Goal: Information Seeking & Learning: Learn about a topic

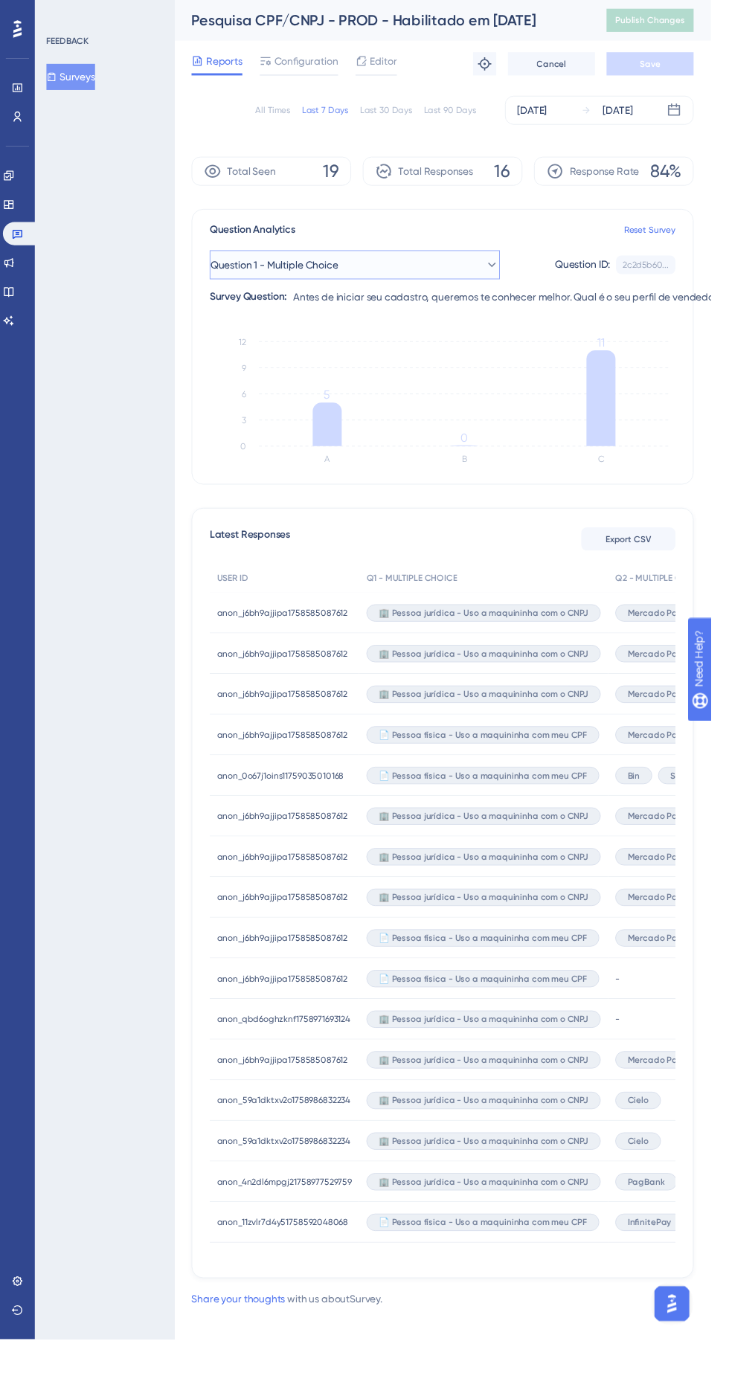
click at [457, 266] on button "Question 1 - Multiple Choice" at bounding box center [364, 272] width 298 height 30
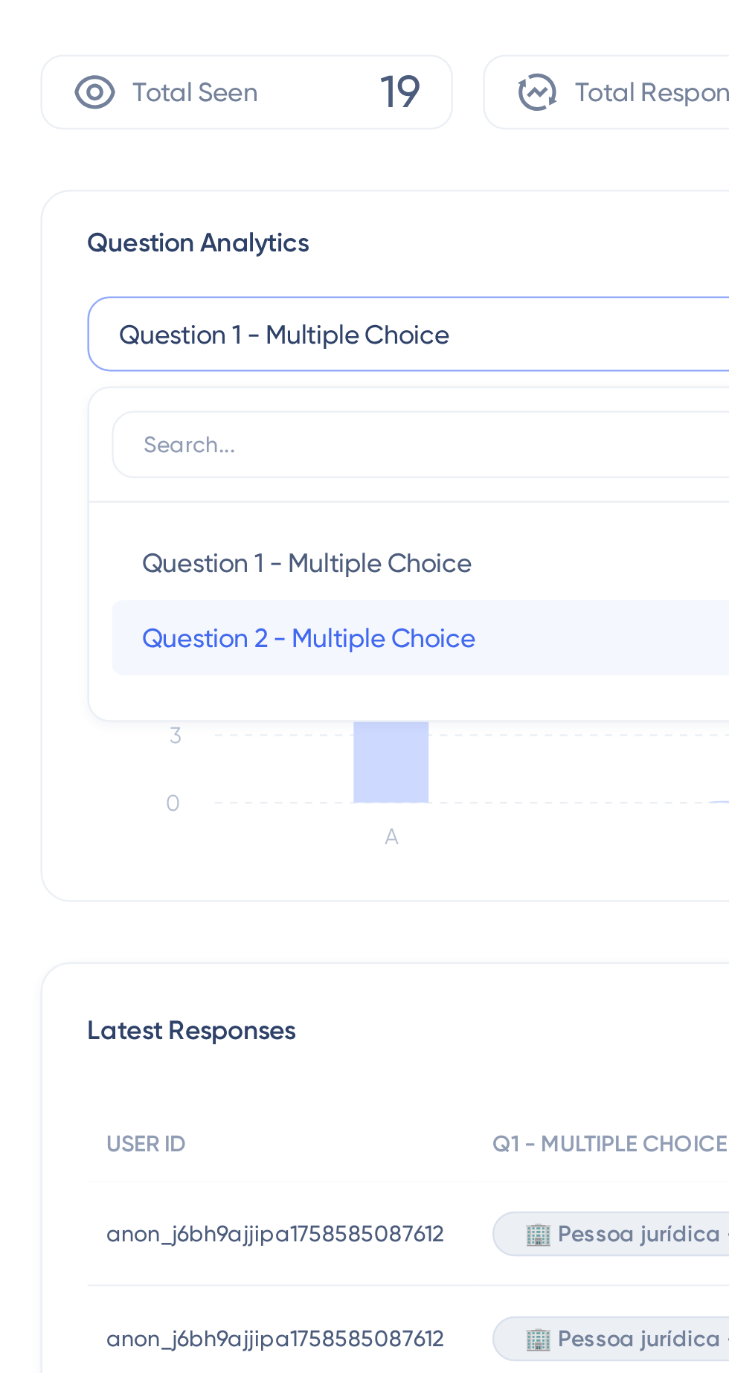
click at [363, 401] on div "Question 2 - Multiple Choice Question 2 - Multiple Choice" at bounding box center [364, 392] width 254 height 30
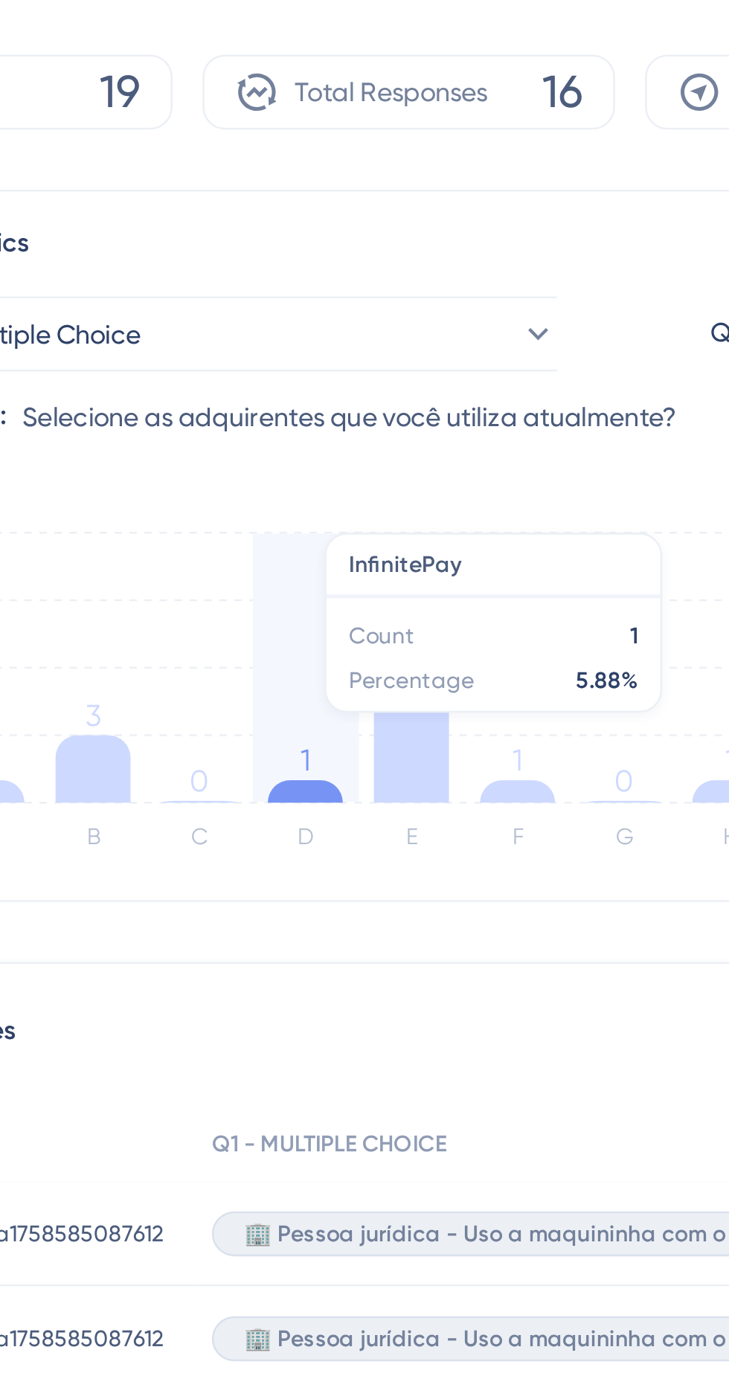
click at [455, 443] on icon at bounding box center [455, 412] width 30 height 89
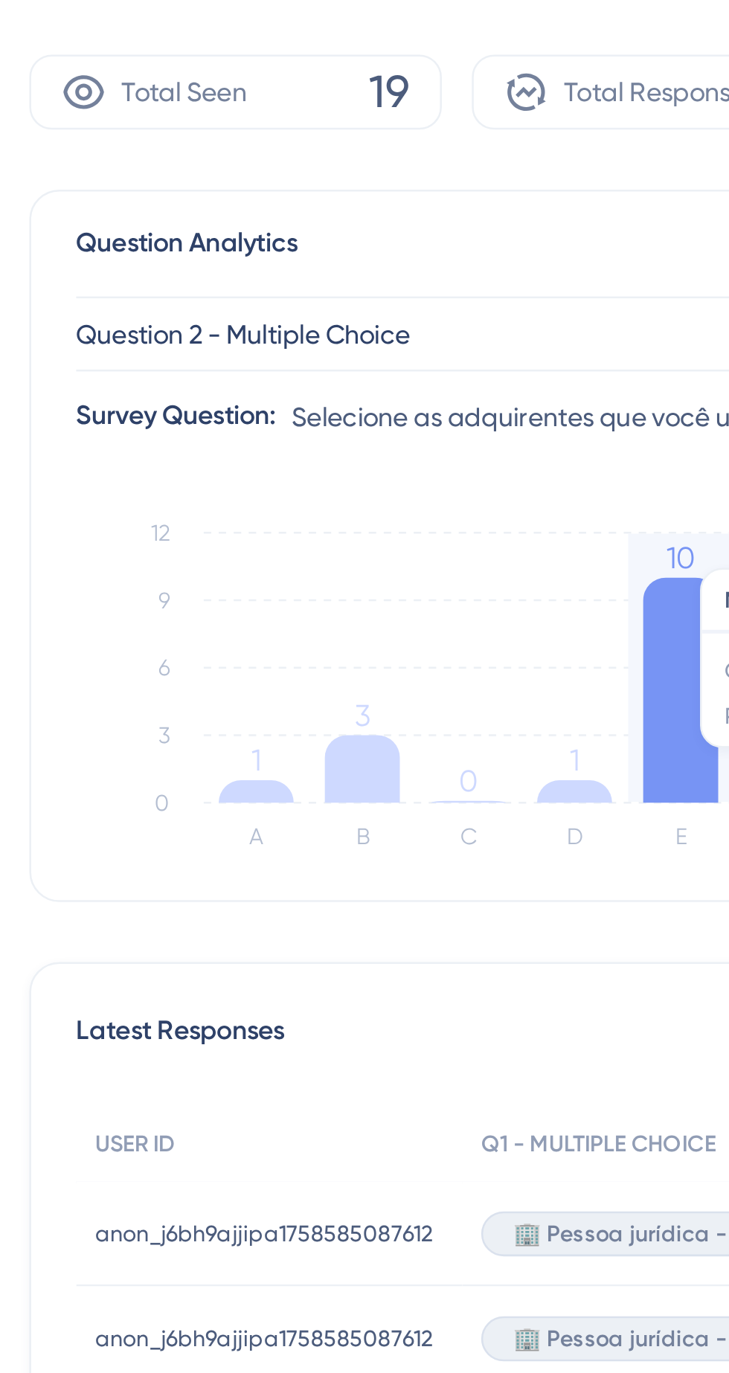
click at [327, 441] on icon at bounding box center [329, 444] width 30 height 27
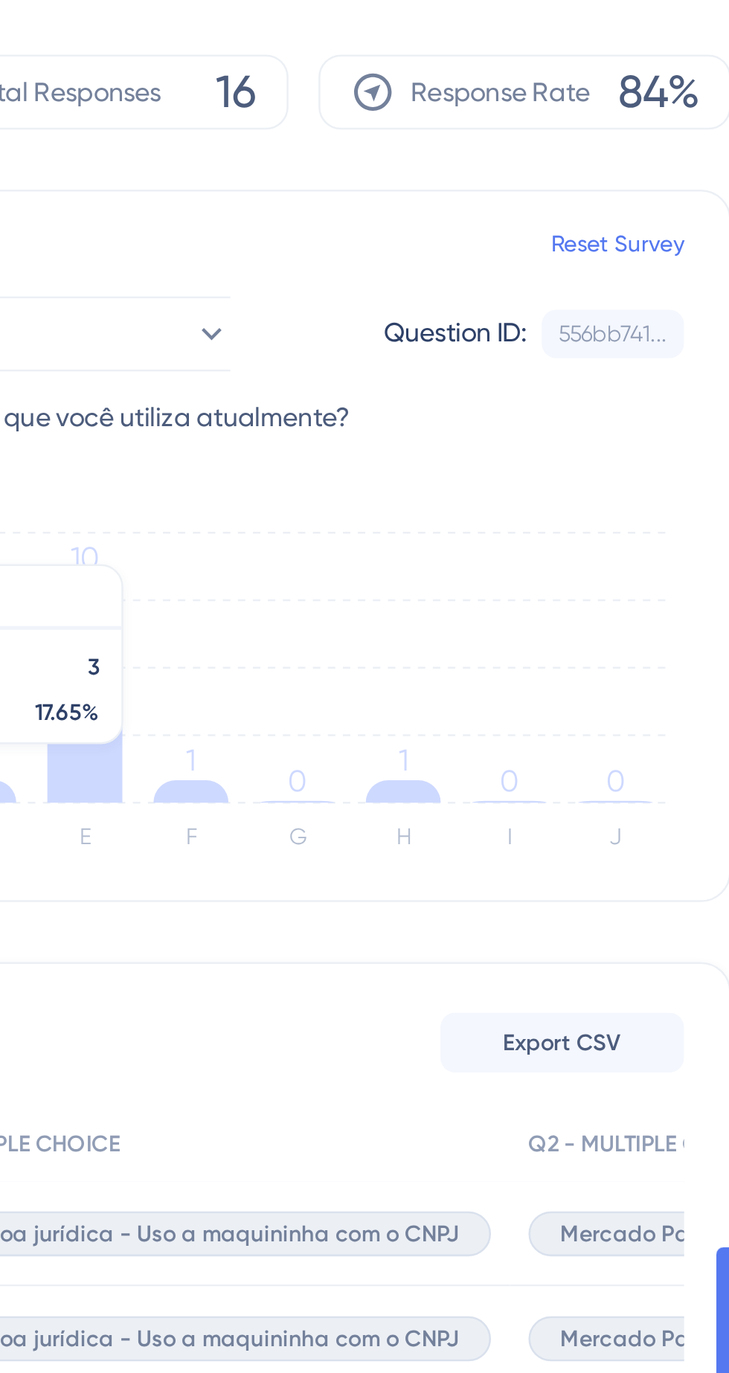
click at [671, 444] on icon "A B C D E F G H I J 0 3 6 9 12 1 3 0 1 10 1 0 1 0 0" at bounding box center [454, 411] width 478 height 149
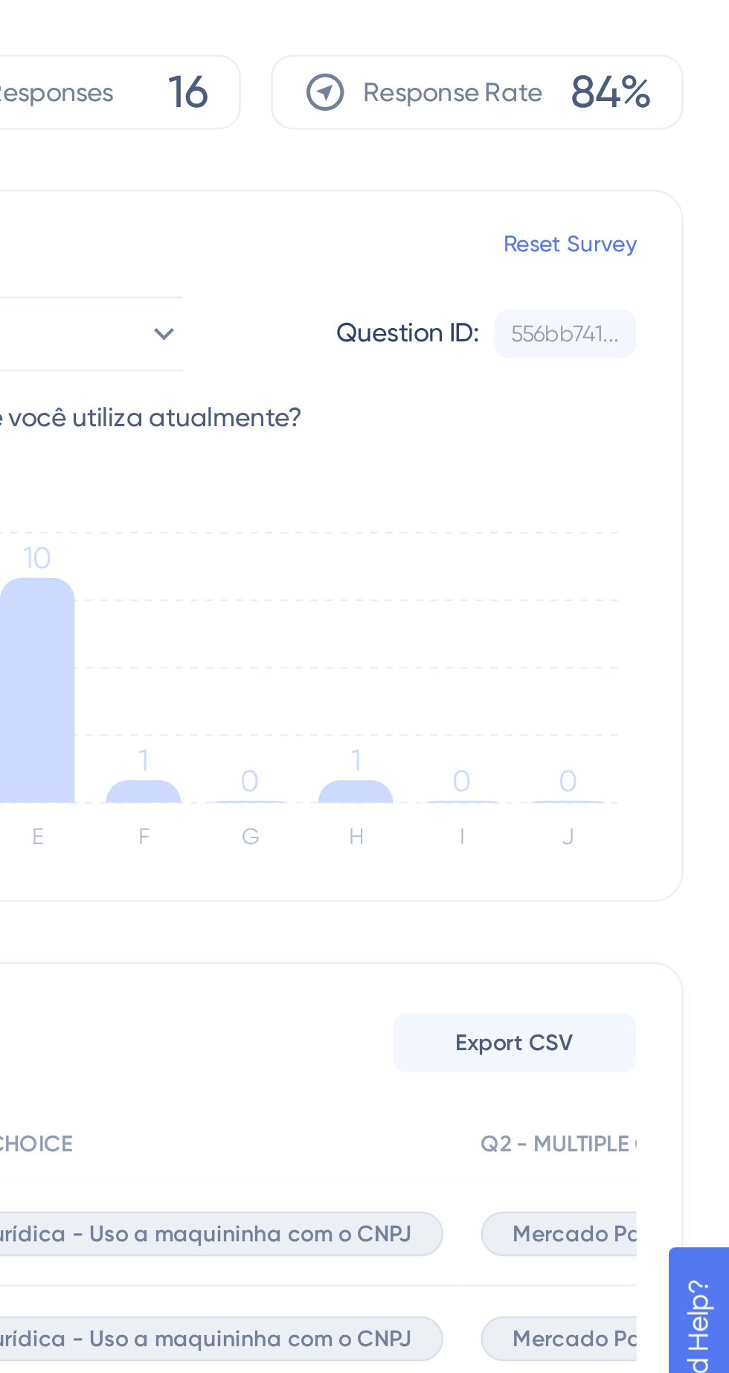
click at [666, 448] on tspan "0" at bounding box center [664, 449] width 7 height 14
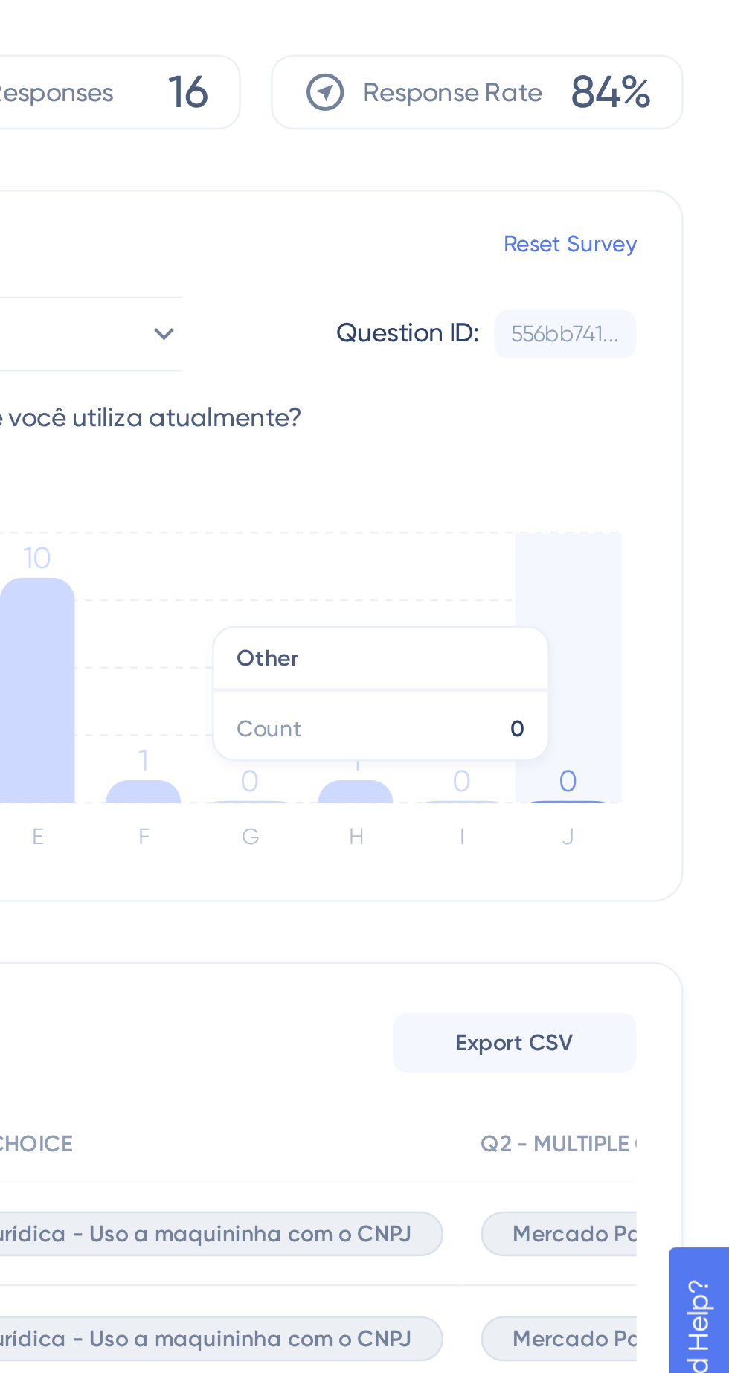
click at [622, 450] on tspan "0" at bounding box center [623, 449] width 7 height 14
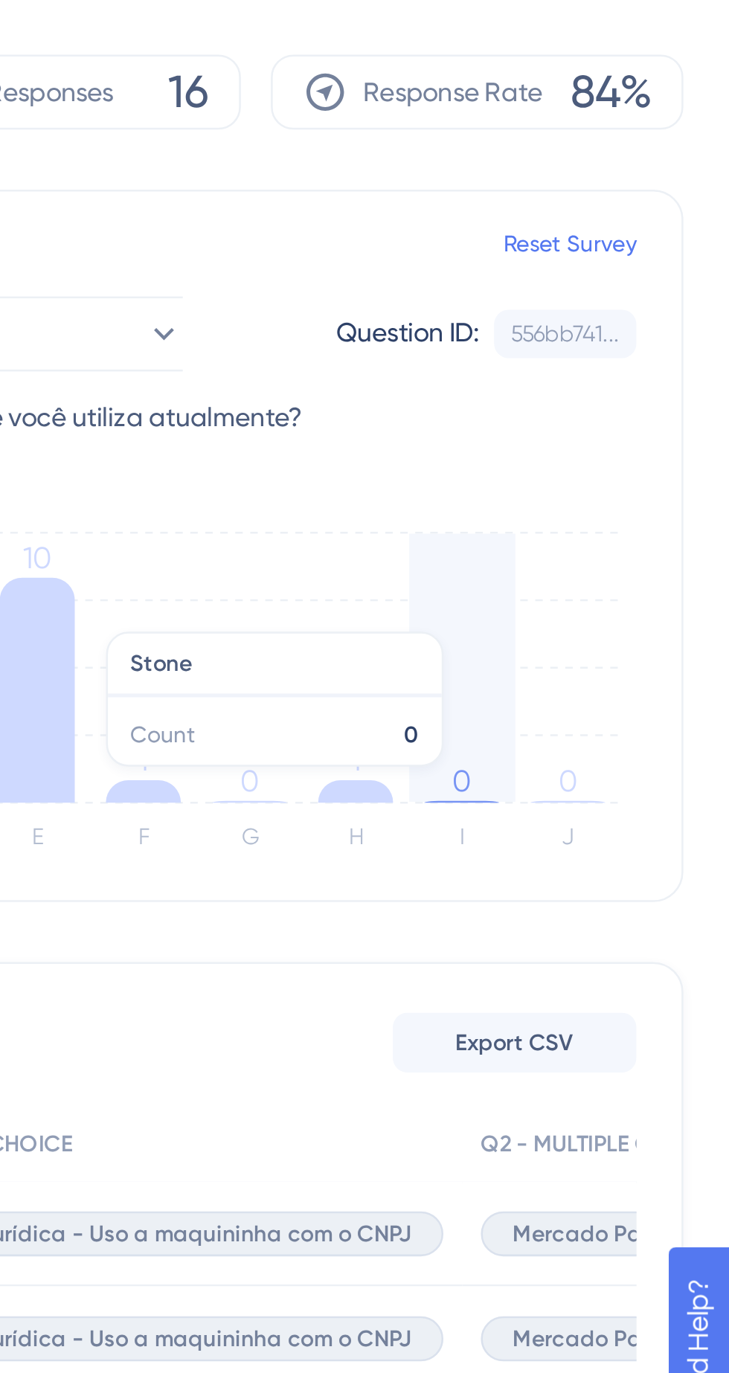
click at [585, 455] on icon at bounding box center [581, 453] width 30 height 9
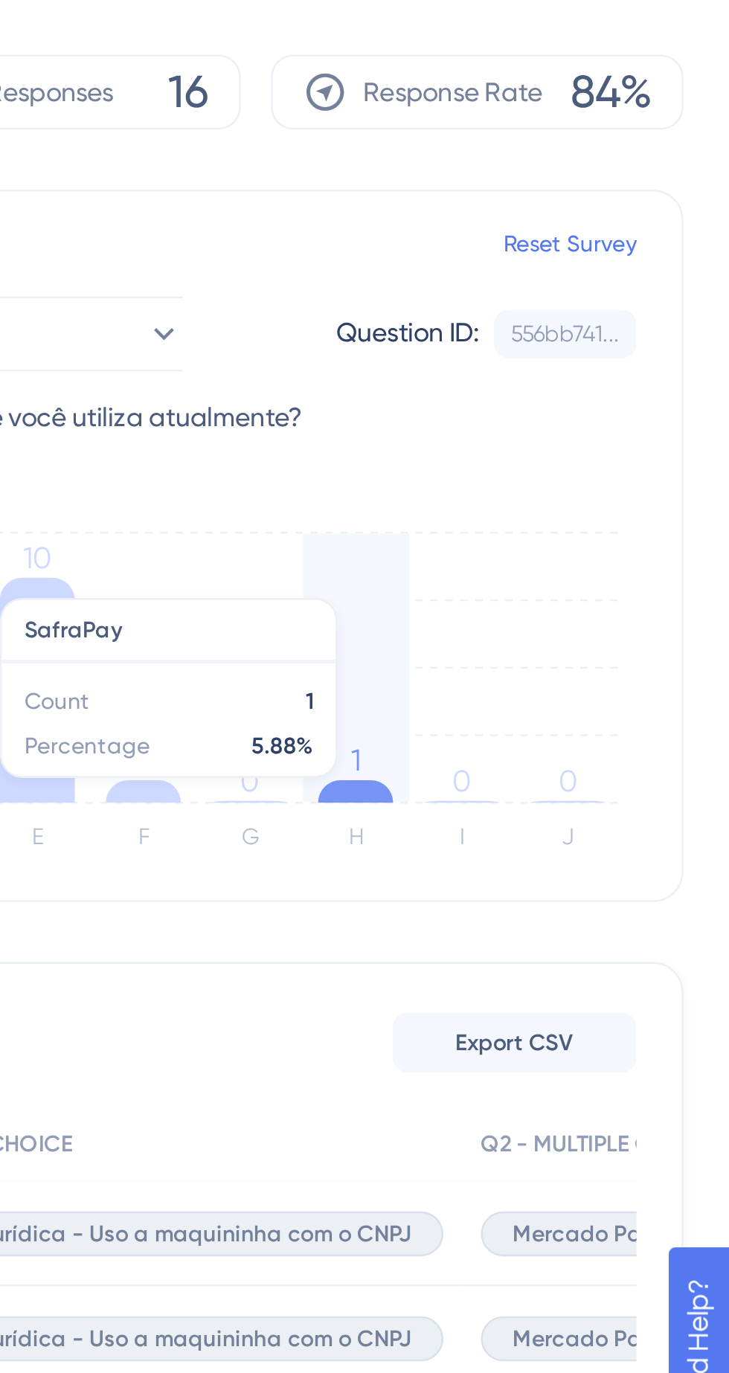
click at [625, 452] on tspan "0" at bounding box center [623, 449] width 7 height 14
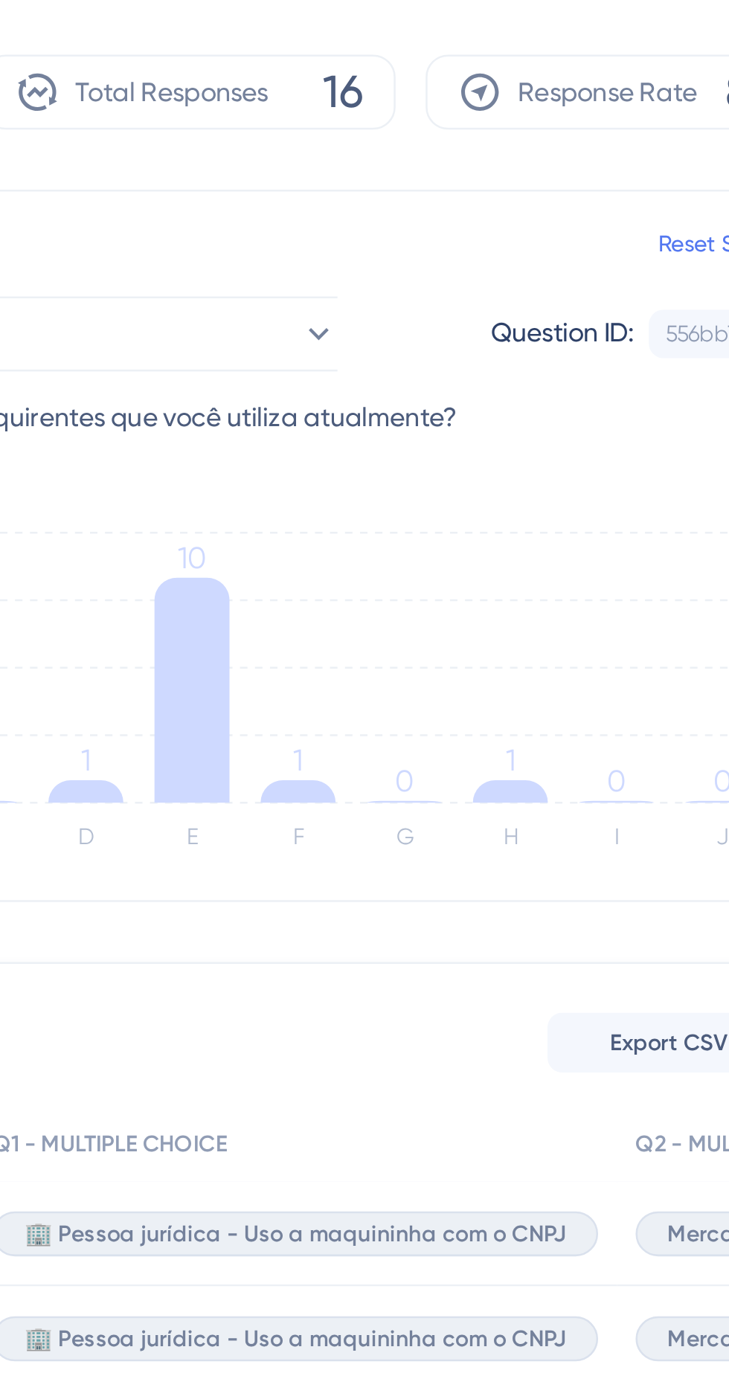
click at [576, 455] on icon at bounding box center [581, 453] width 30 height 9
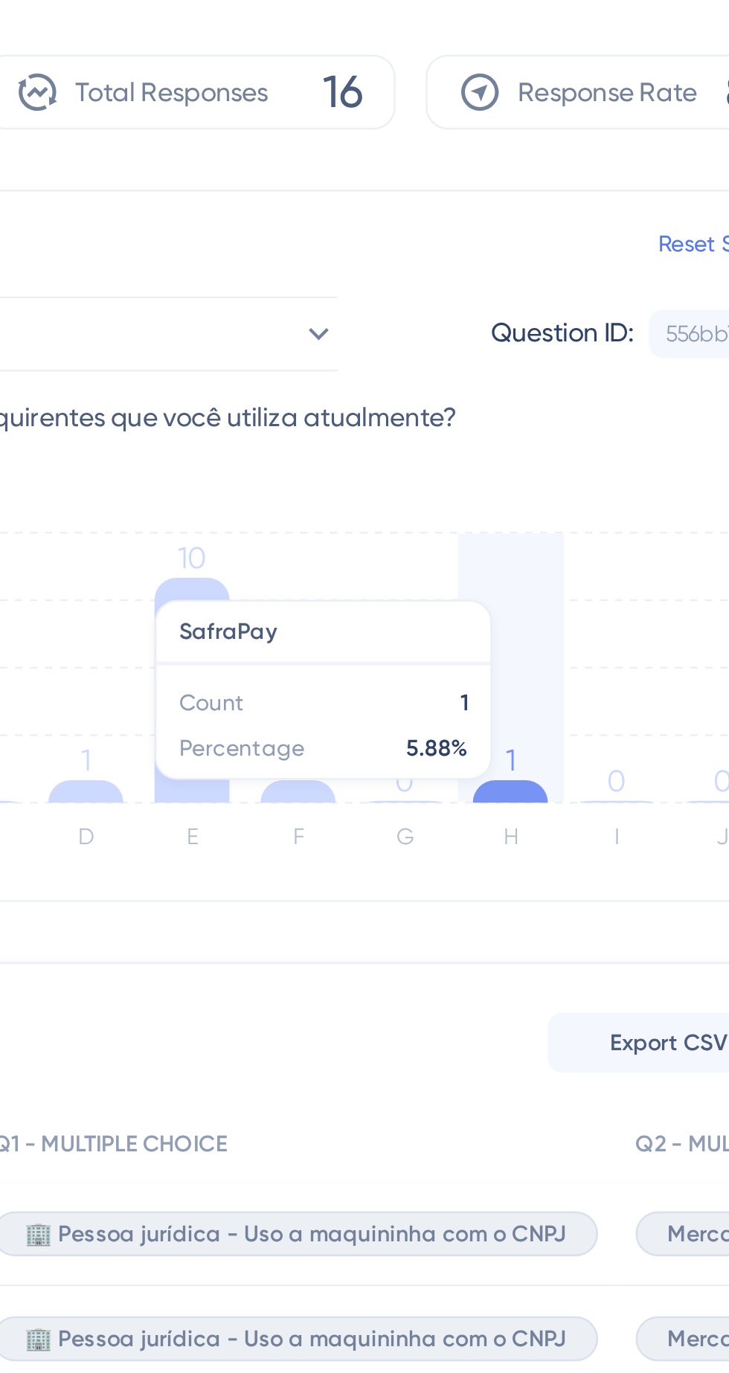
click at [503, 463] on icon "A B C D E F G H I J 0 3 6 9 12 1 3 0 1 10 1 0 1 0 0" at bounding box center [454, 411] width 478 height 149
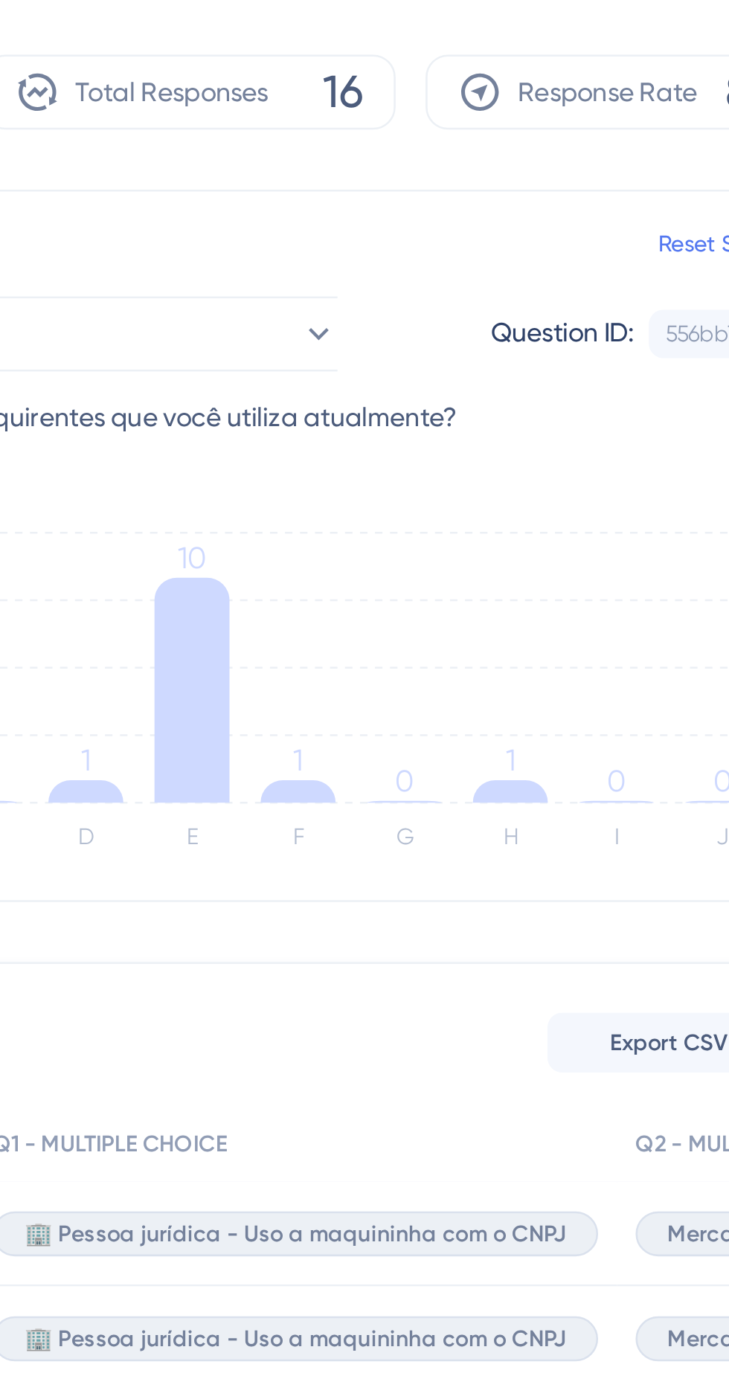
click at [498, 449] on icon at bounding box center [497, 453] width 30 height 9
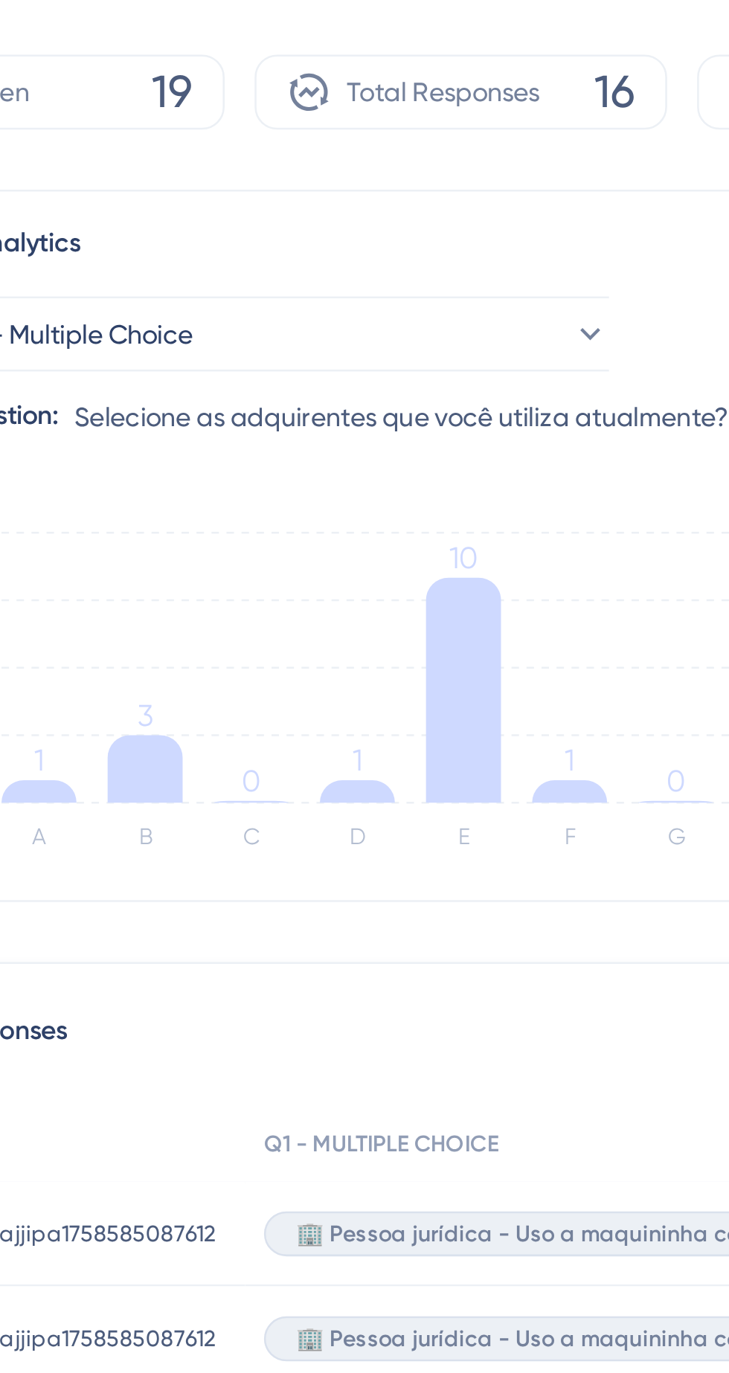
click at [409, 449] on icon at bounding box center [413, 453] width 30 height 9
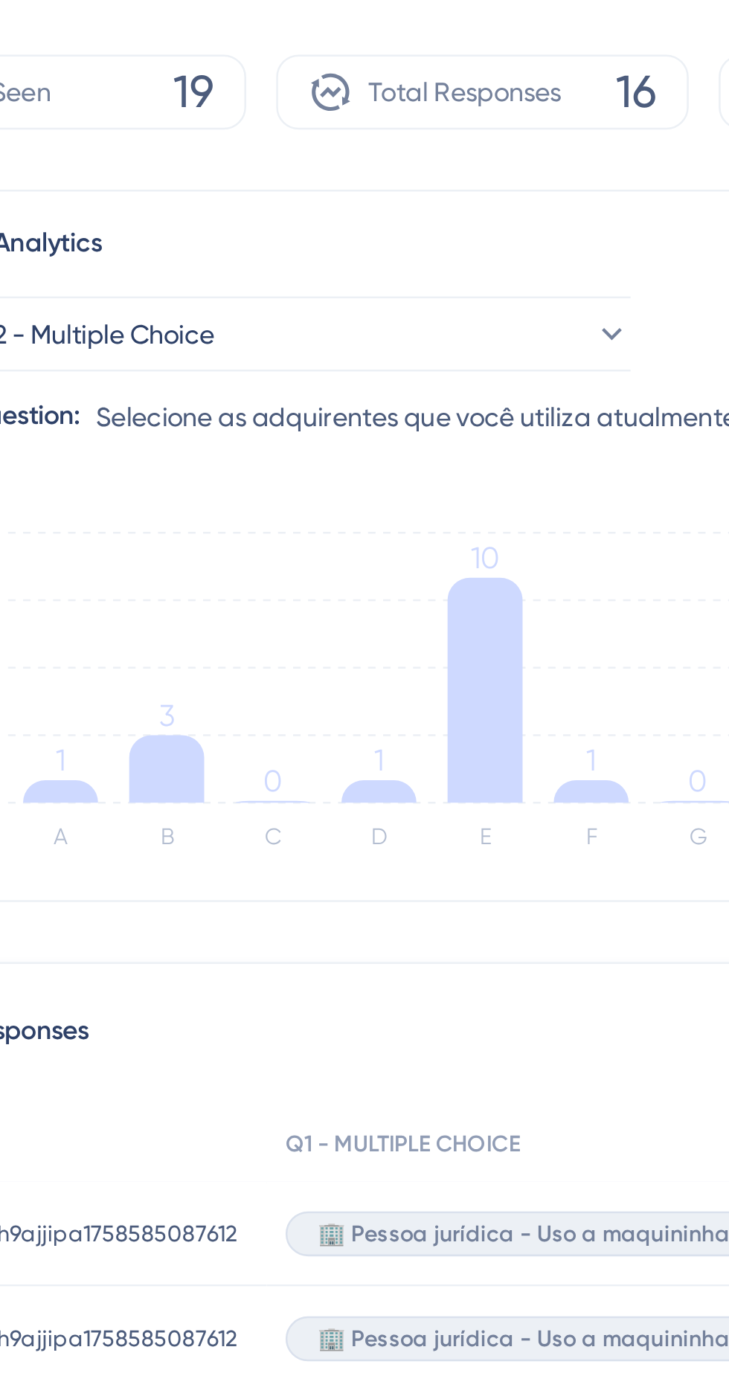
click at [333, 448] on icon at bounding box center [329, 444] width 30 height 27
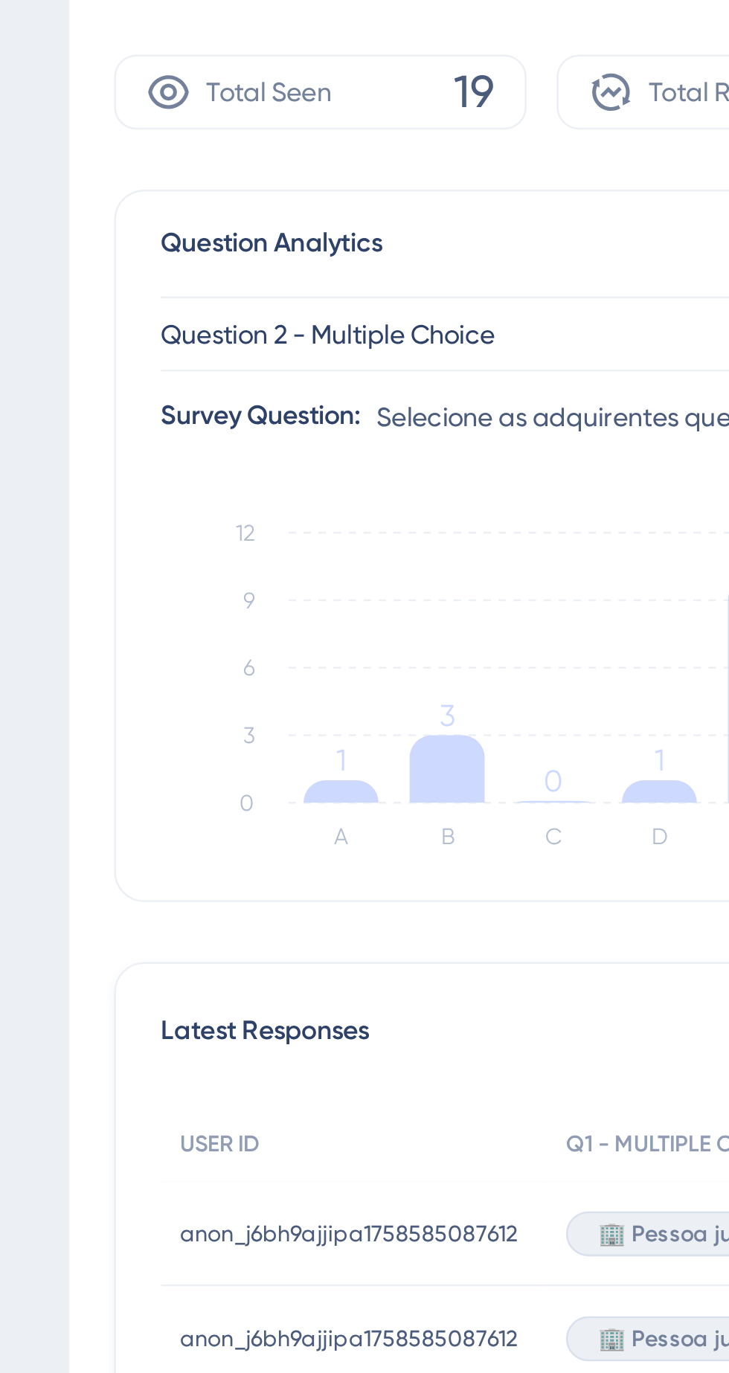
click at [416, 445] on icon "A B C D E F G H I J 0 3 6 9 12 1 3 0 1 10 1 0 1 0 0" at bounding box center [454, 411] width 478 height 149
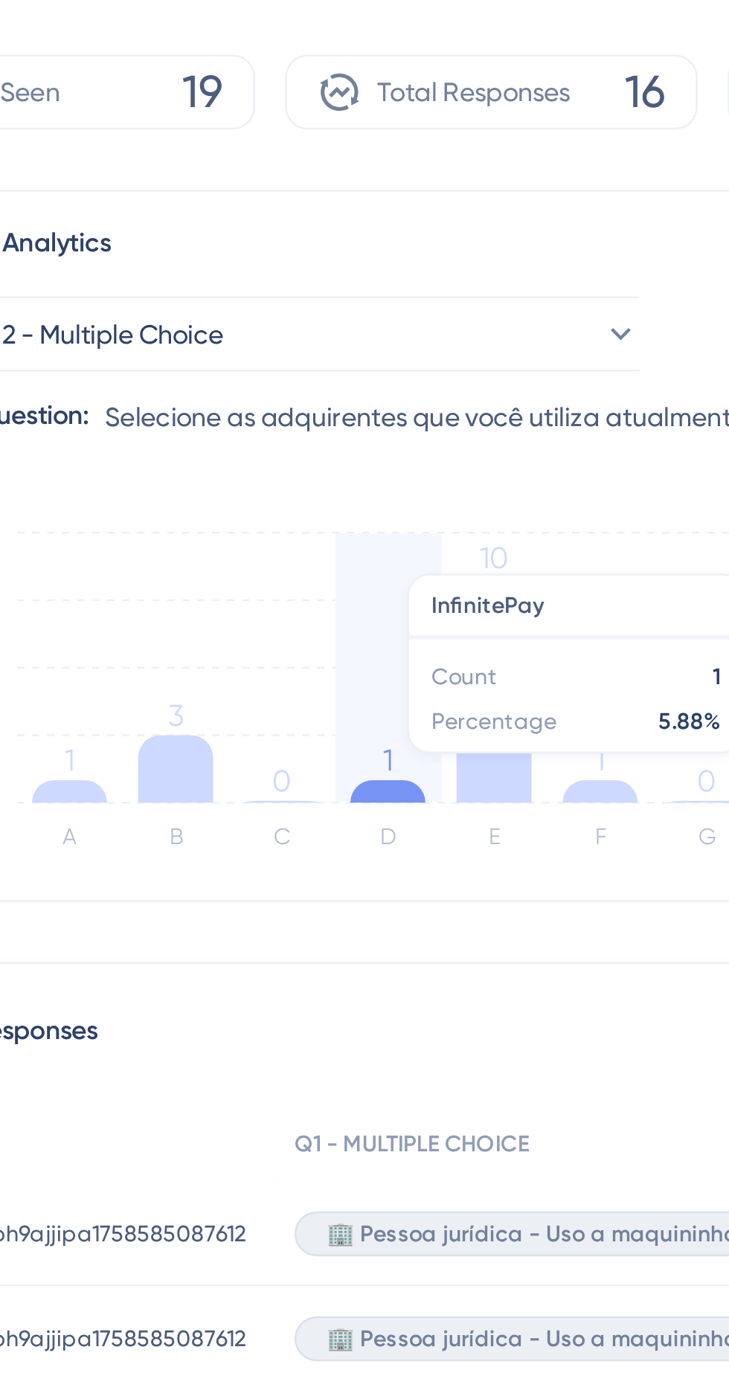
click at [326, 440] on icon at bounding box center [329, 444] width 30 height 27
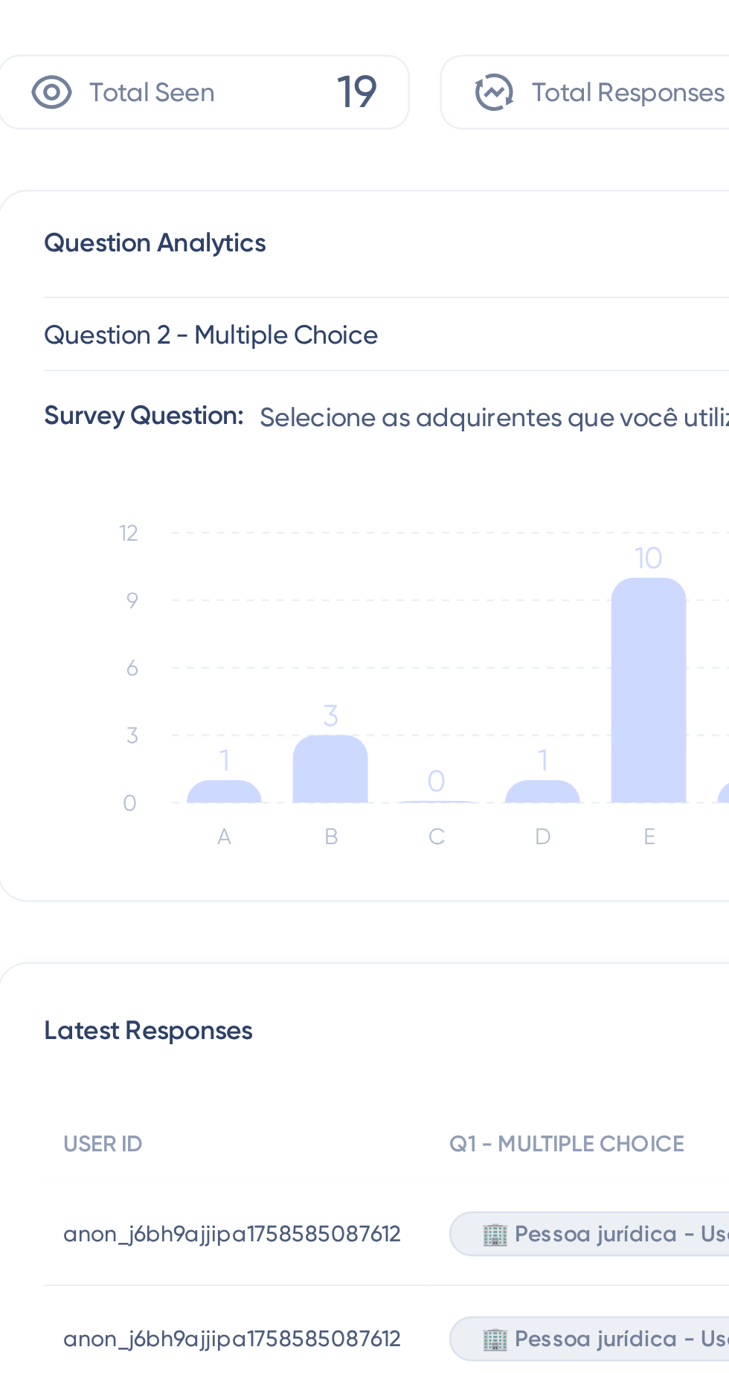
click at [282, 455] on icon at bounding box center [287, 453] width 30 height 9
